Goal: Task Accomplishment & Management: Manage account settings

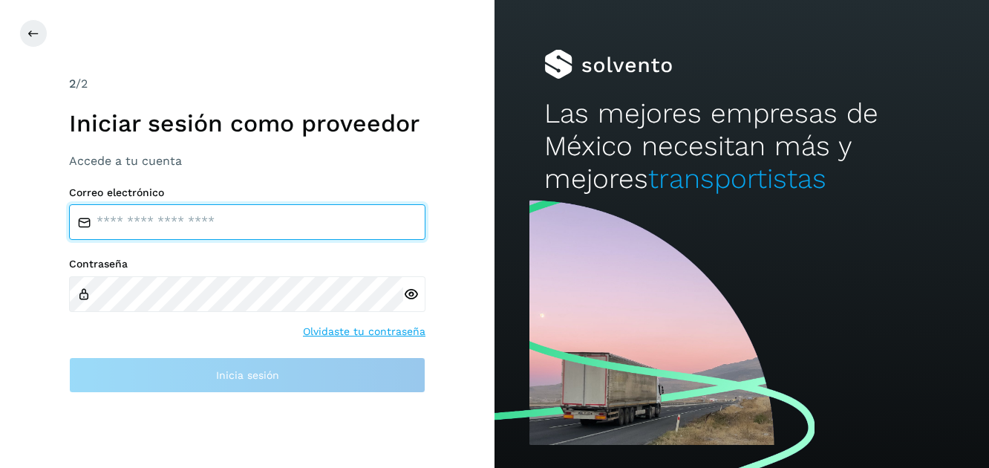
type input "**********"
click at [318, 228] on input "**********" at bounding box center [247, 222] width 356 height 36
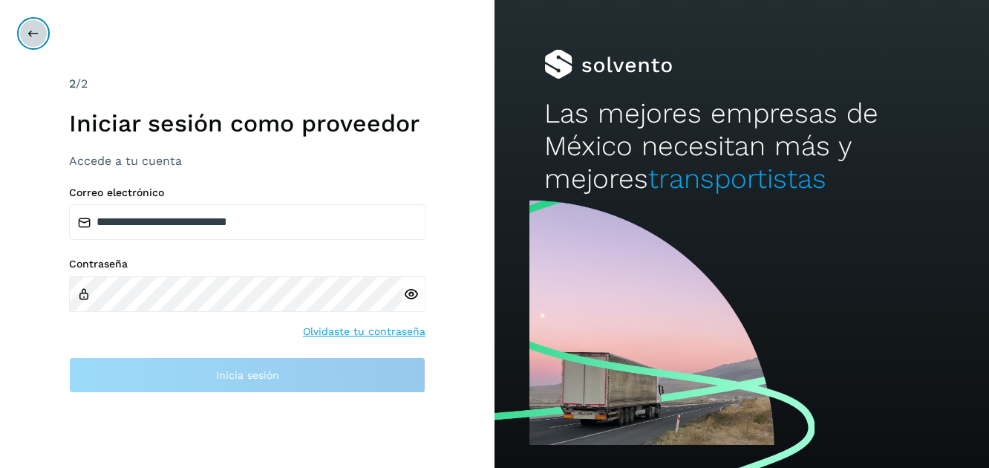
click at [24, 33] on button at bounding box center [33, 33] width 28 height 28
